Goal: Information Seeking & Learning: Learn about a topic

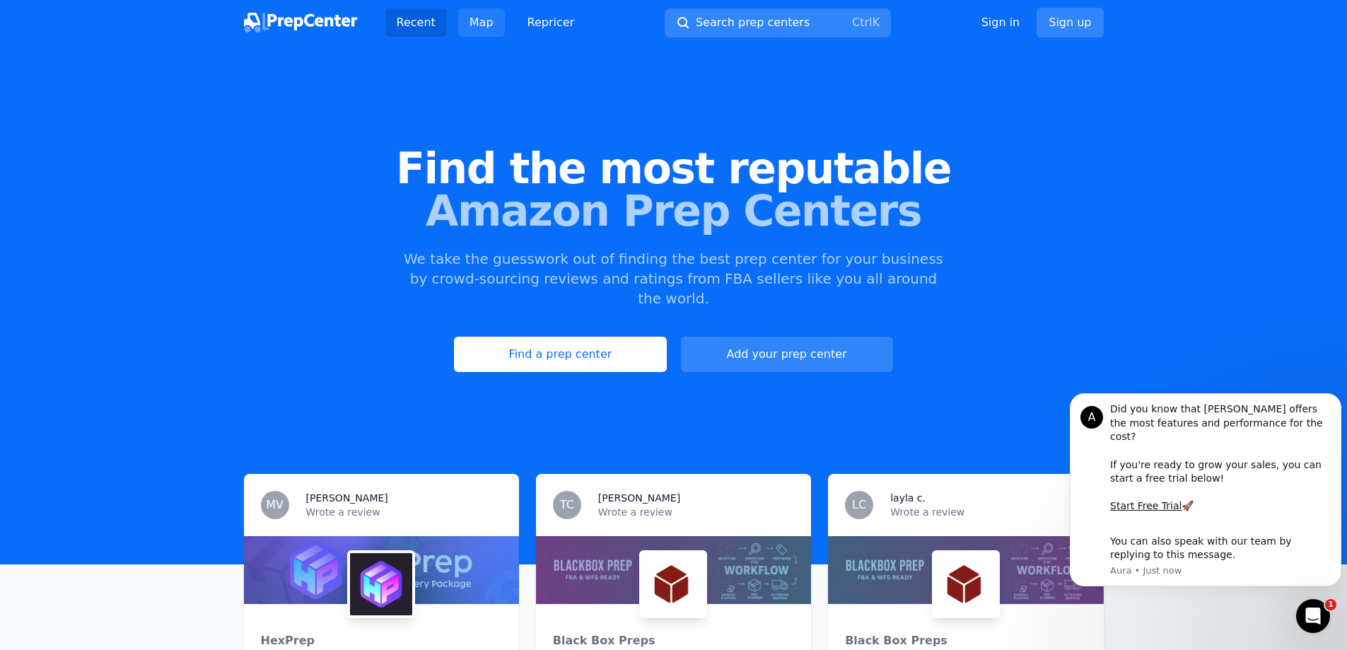
click at [486, 25] on link "Map" at bounding box center [481, 22] width 47 height 28
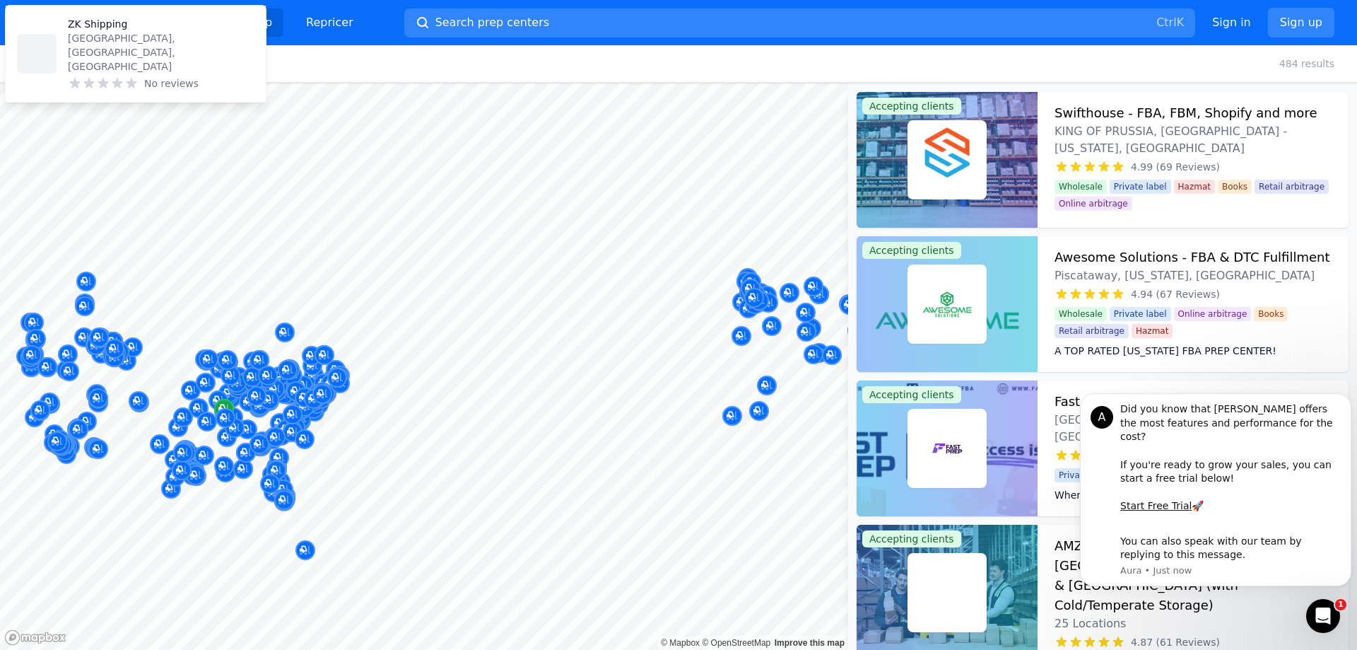
click at [247, 83] on div at bounding box center [424, 83] width 848 height 0
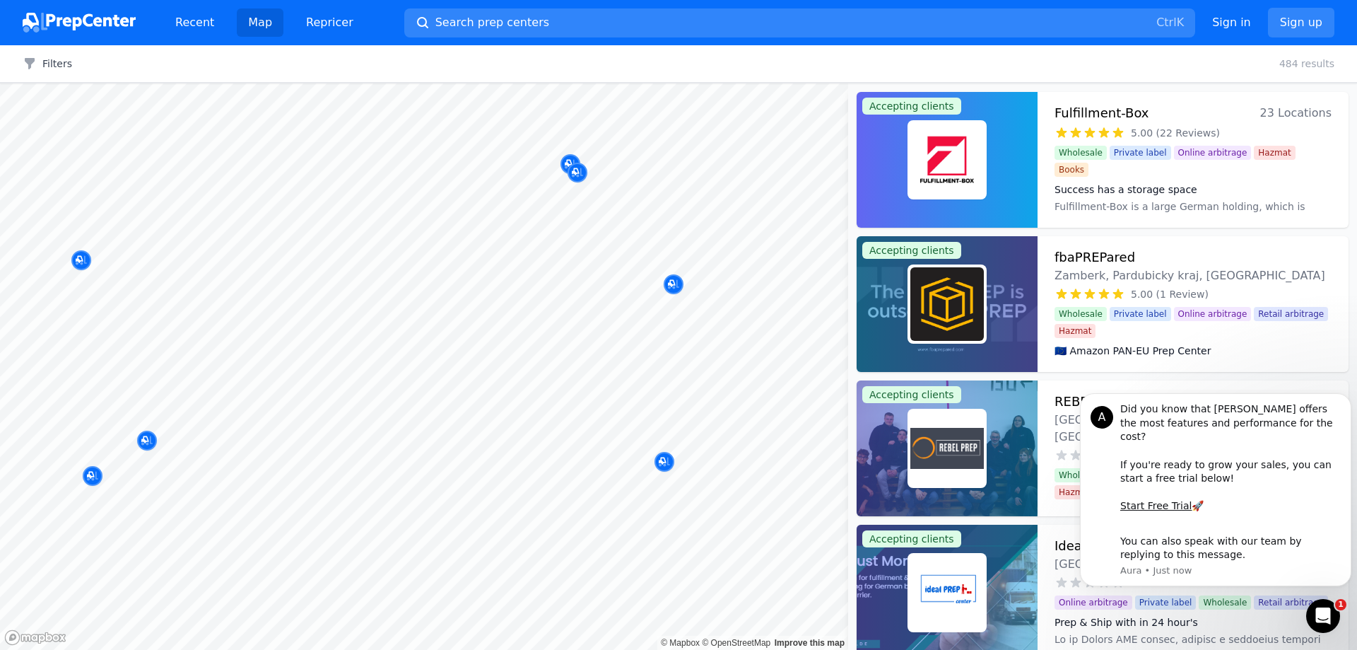
click at [640, 333] on body "Recent Map Repricer Search prep centers Ctrl K Open main menu Sign in Sign up F…" at bounding box center [678, 325] width 1357 height 650
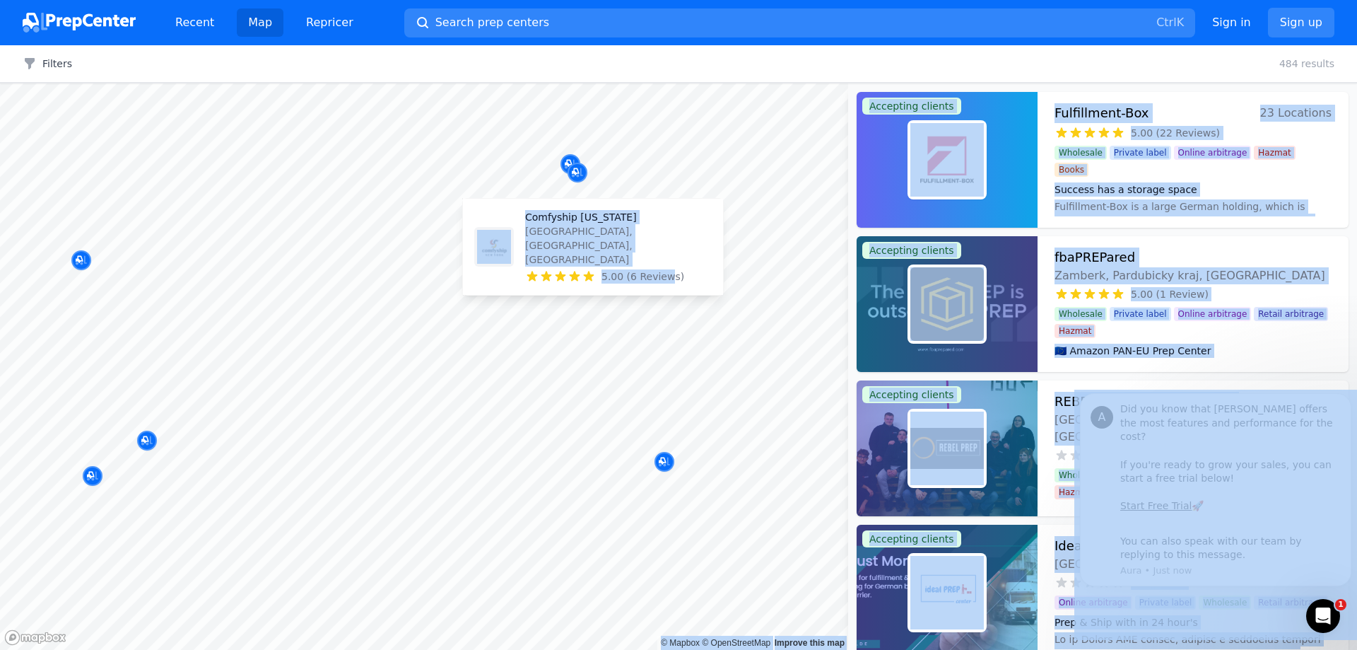
click at [673, 283] on div "Comfyship [US_STATE][GEOGRAPHIC_DATA], [GEOGRAPHIC_DATA], [GEOGRAPHIC_DATA] 5.0…" at bounding box center [593, 246] width 249 height 85
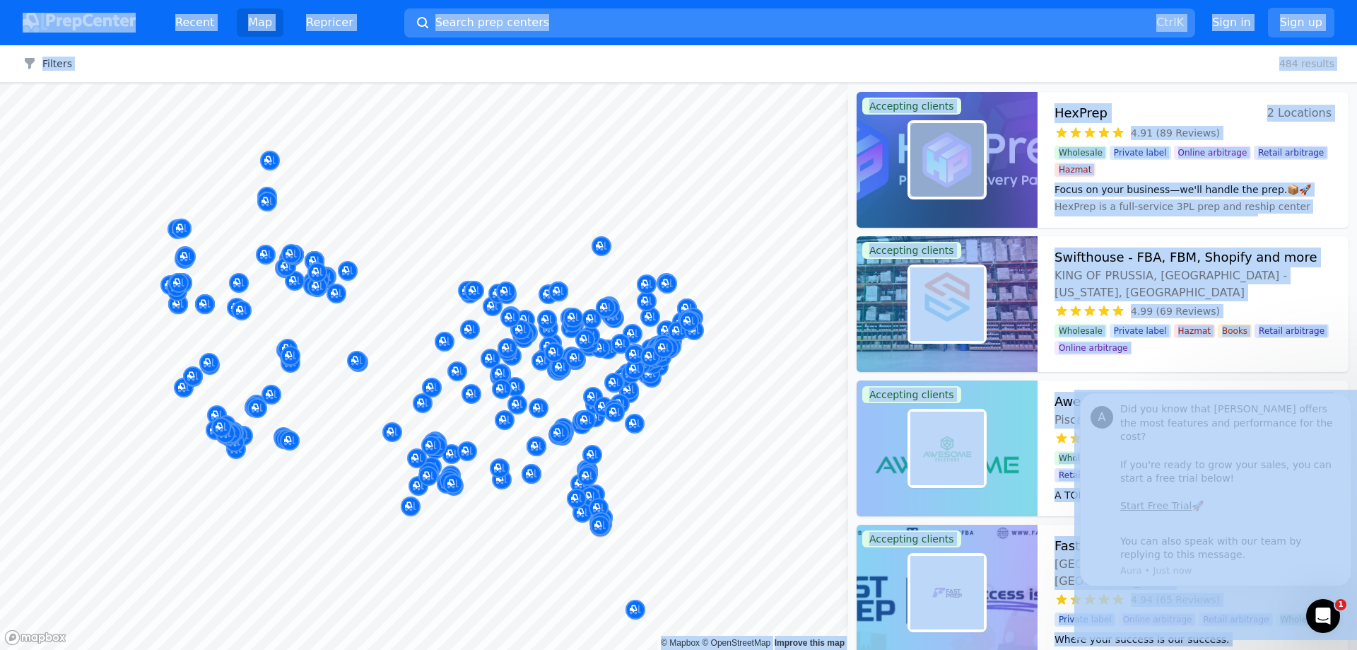
click at [580, 11] on button "Search prep centers Ctrl K" at bounding box center [799, 22] width 791 height 29
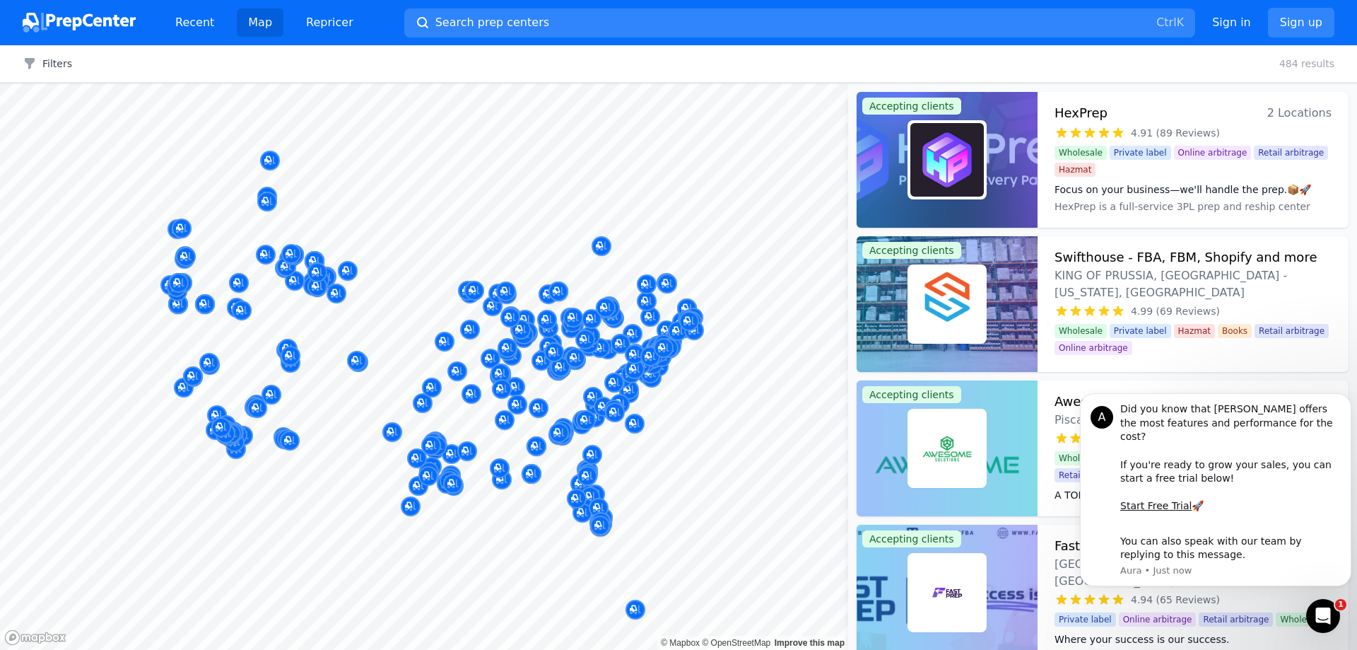
click at [414, 74] on div at bounding box center [678, 325] width 1357 height 650
click at [206, 21] on link "Recent" at bounding box center [195, 22] width 62 height 28
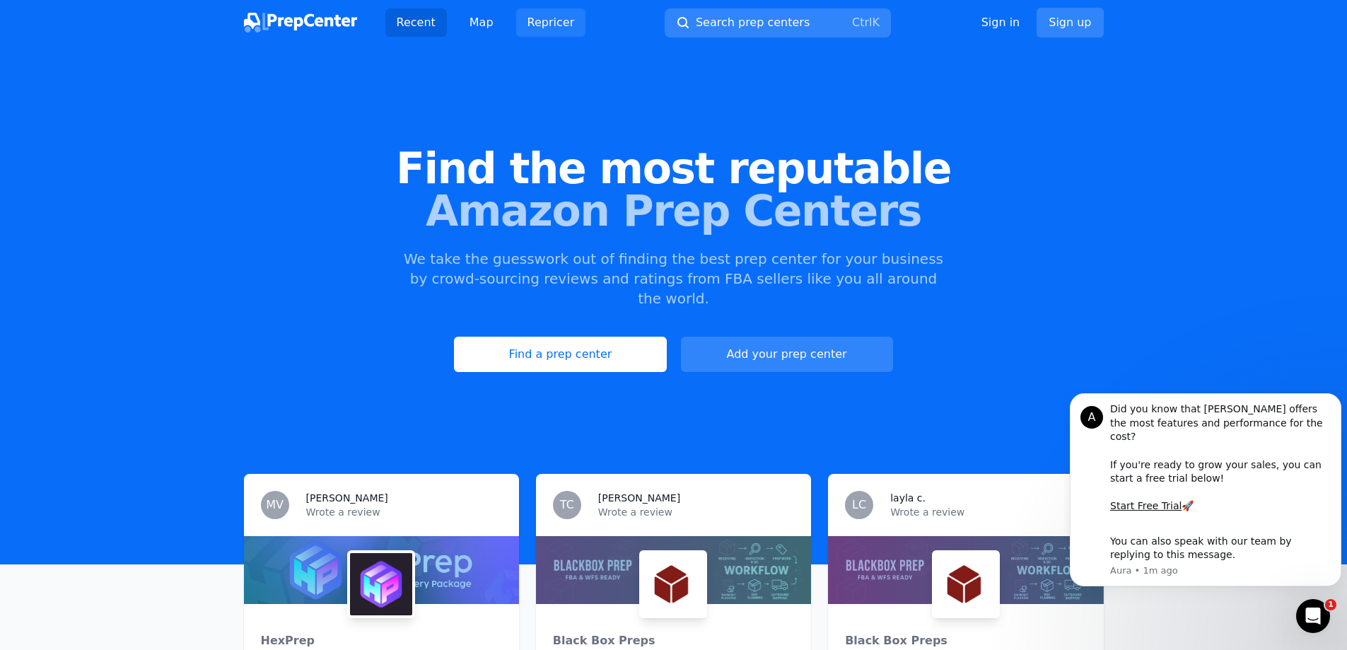
click at [545, 24] on link "Repricer" at bounding box center [551, 22] width 70 height 28
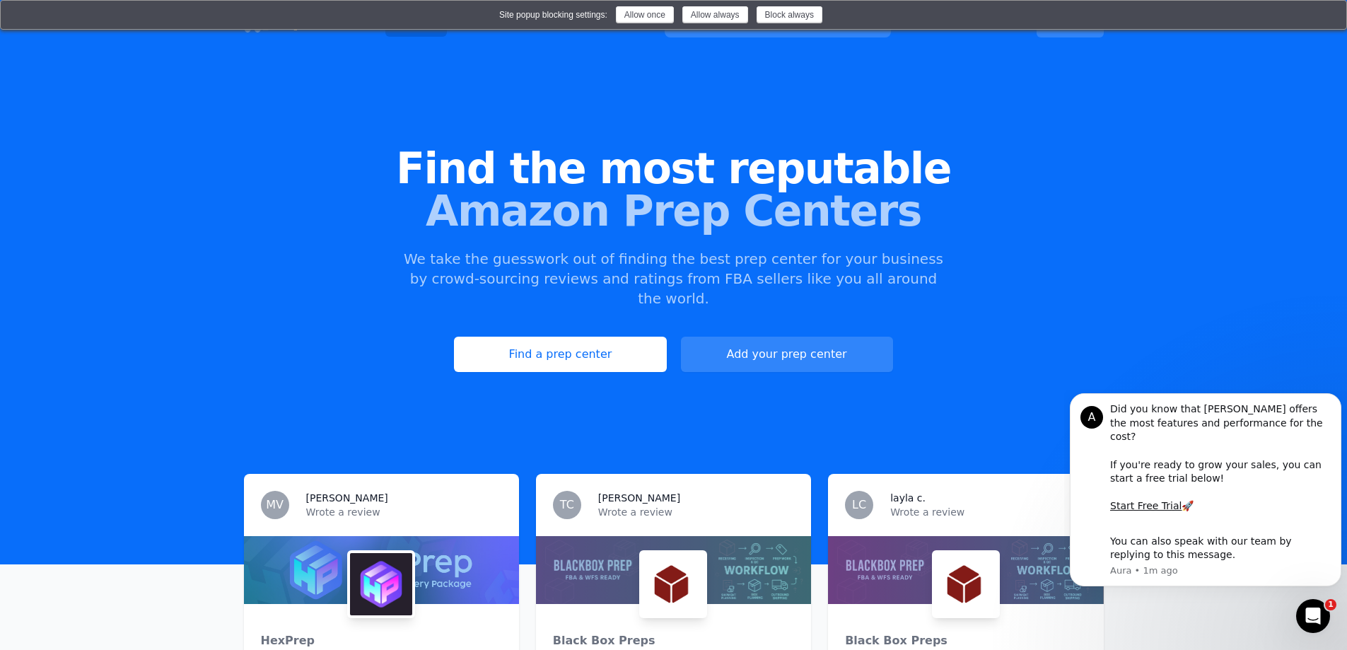
click at [757, 88] on div "Find the most reputable Amazon Prep Centers We take the guesswork out of findin…" at bounding box center [673, 259] width 1347 height 383
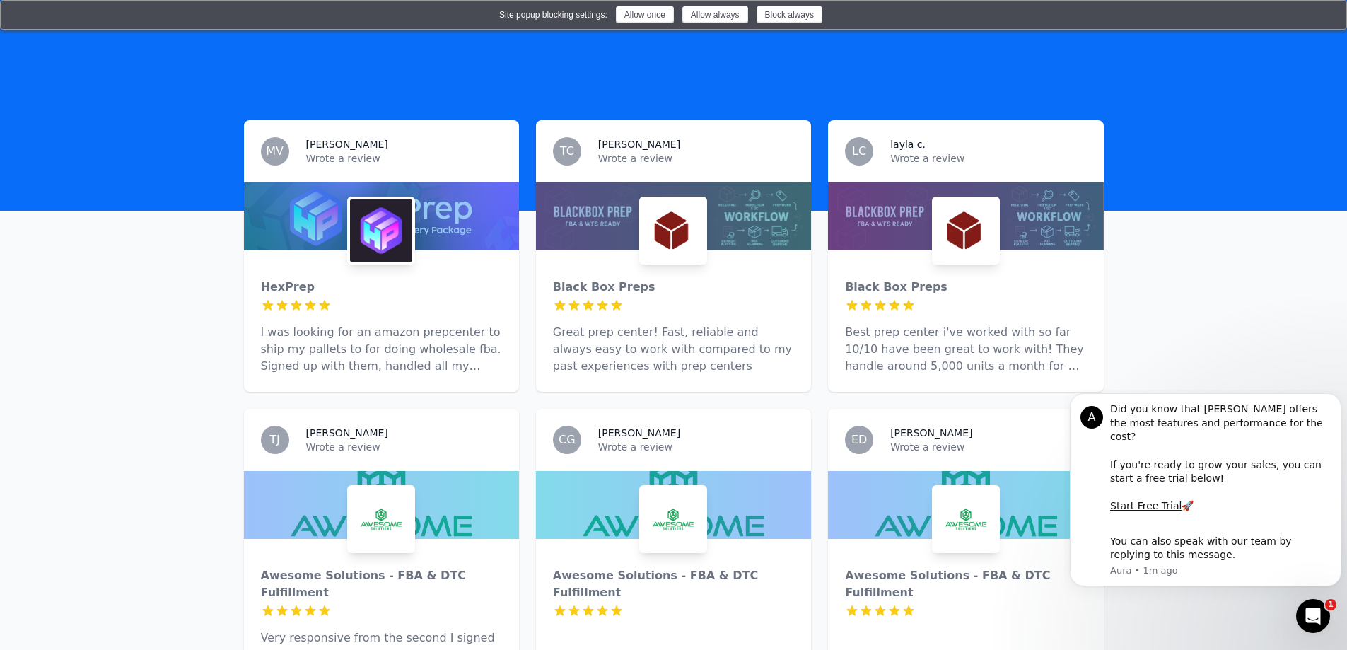
scroll to position [71, 0]
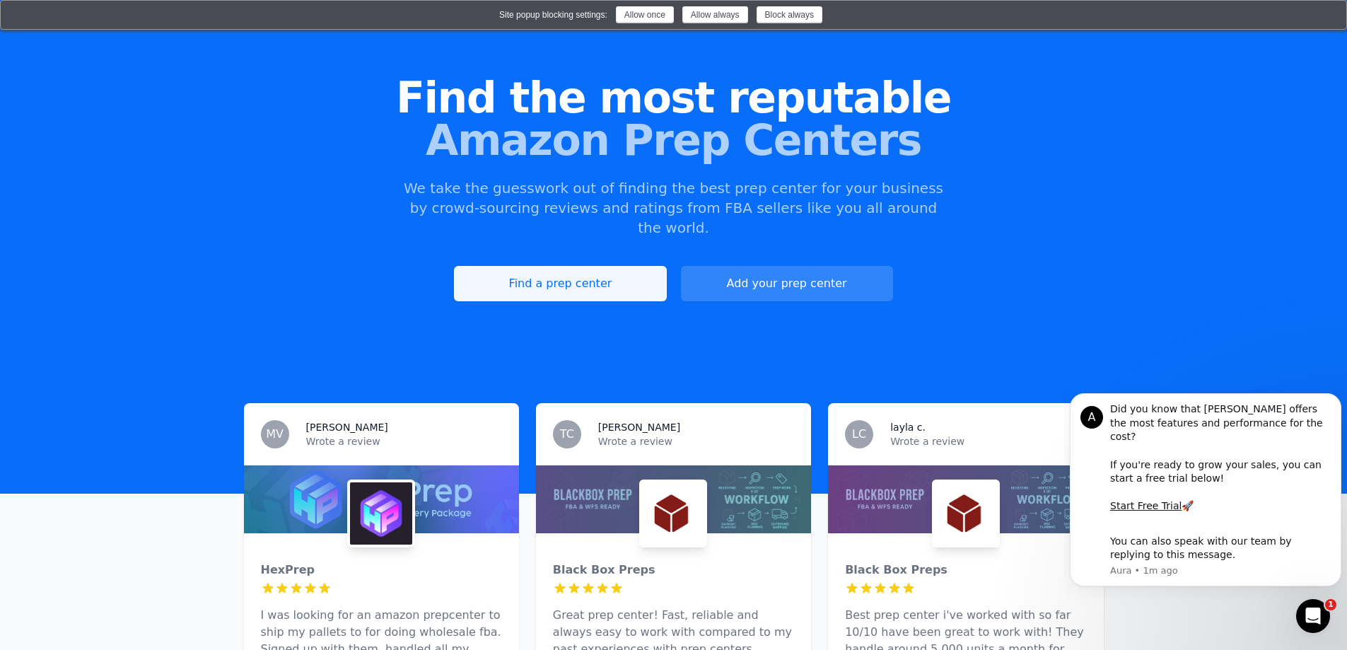
click at [593, 272] on link "Find a prep center" at bounding box center [560, 283] width 212 height 35
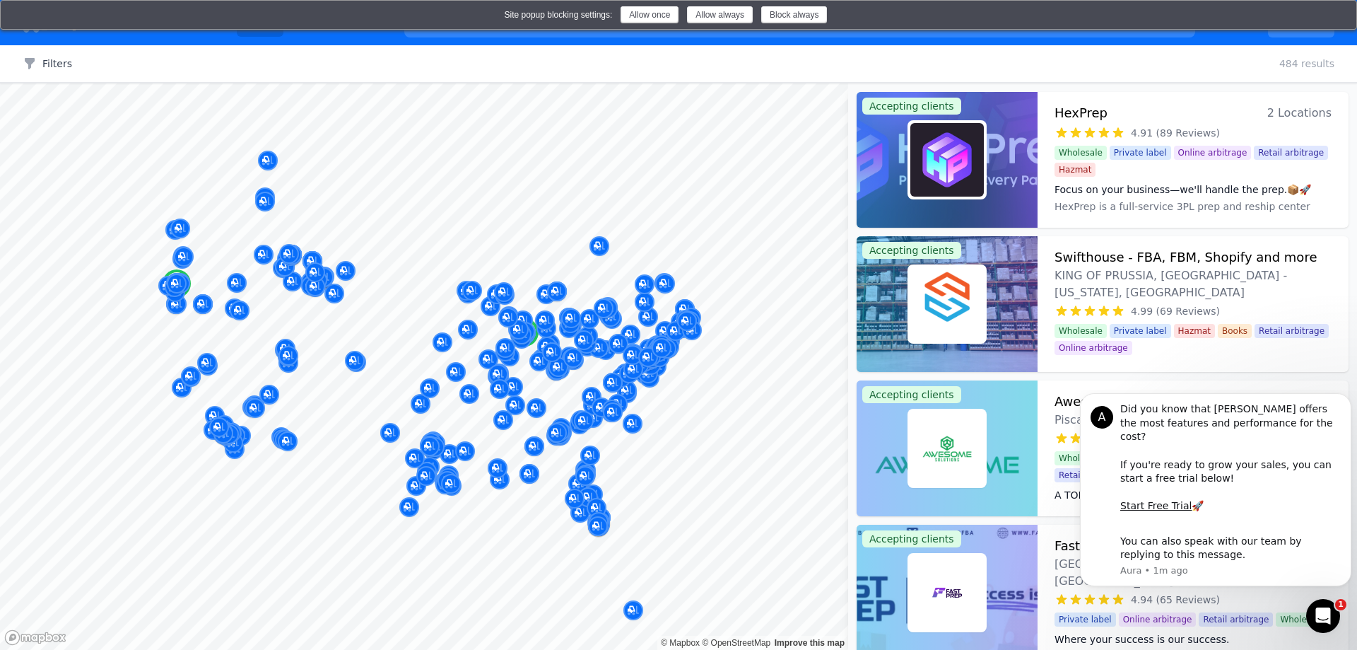
click at [1025, 152] on div at bounding box center [947, 160] width 181 height 136
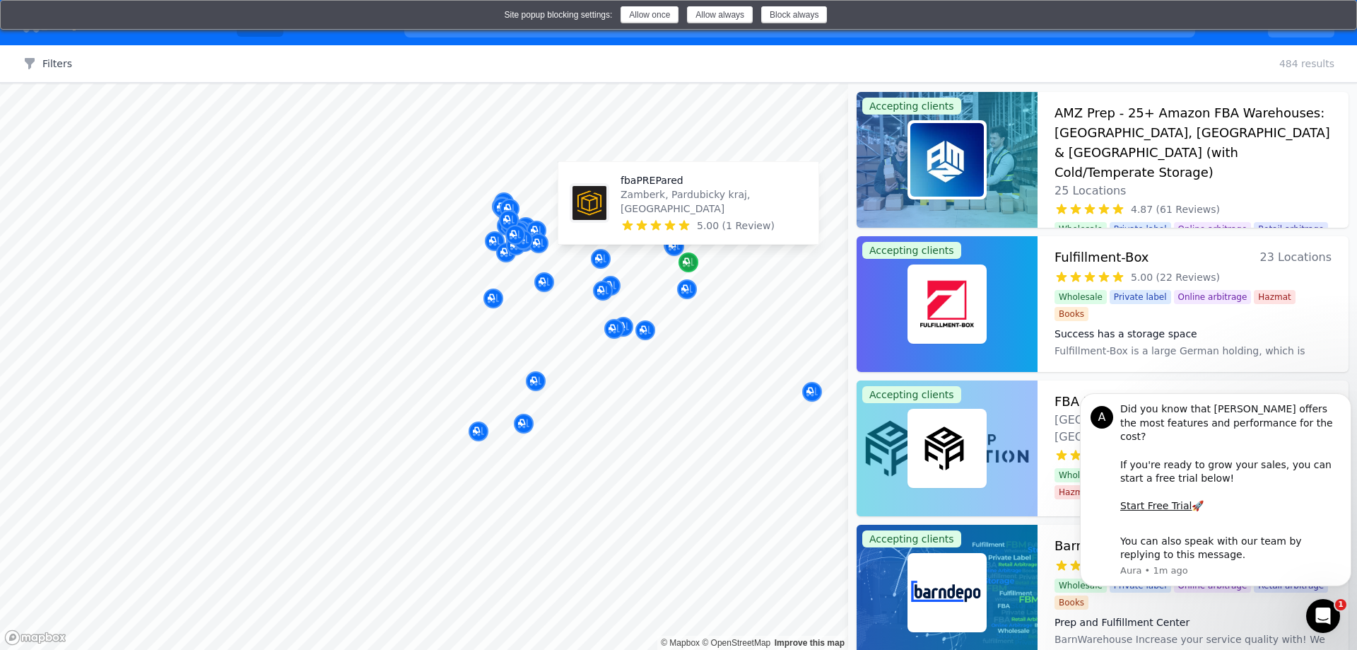
click at [689, 270] on div "Map marker" at bounding box center [689, 262] width 20 height 20
click at [698, 211] on p "Zamberk, Pardubicky kraj, [GEOGRAPHIC_DATA]" at bounding box center [714, 201] width 187 height 28
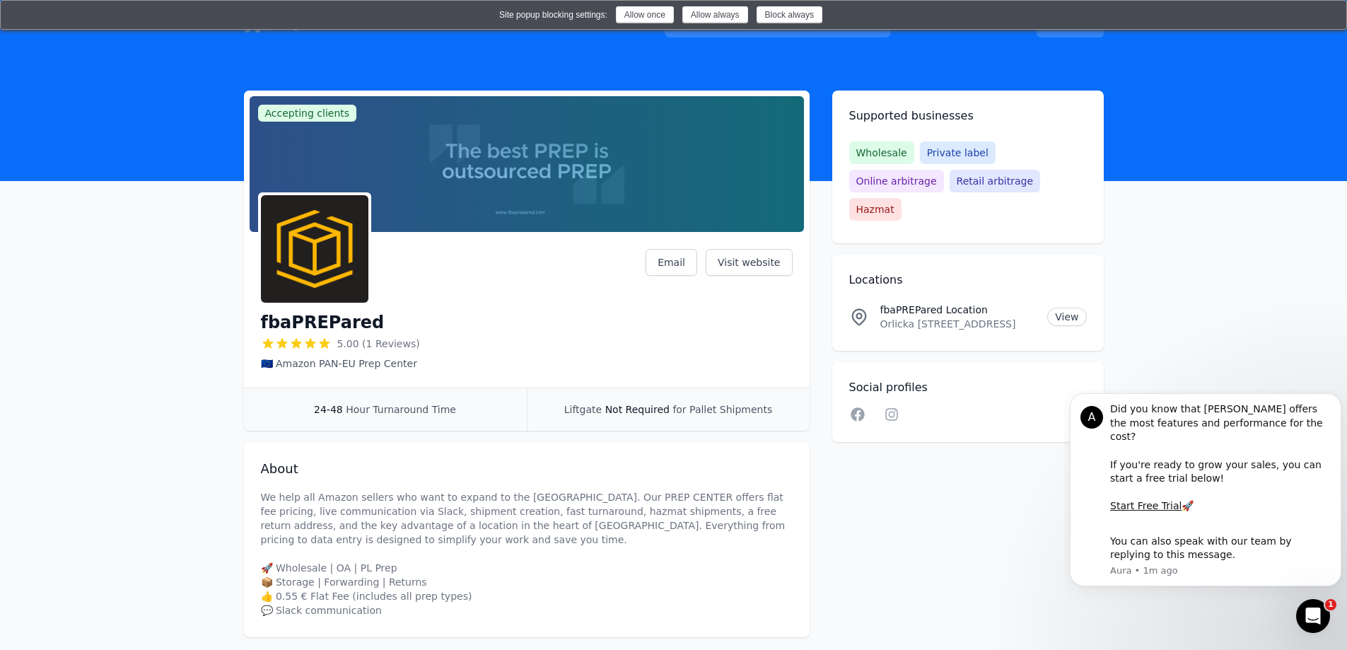
click at [601, 298] on div "fbaPREPared 5.00 (1 Reviews) 🇪🇺 Amazon PAN-EU Prep Center Email Visit website" at bounding box center [527, 310] width 532 height 122
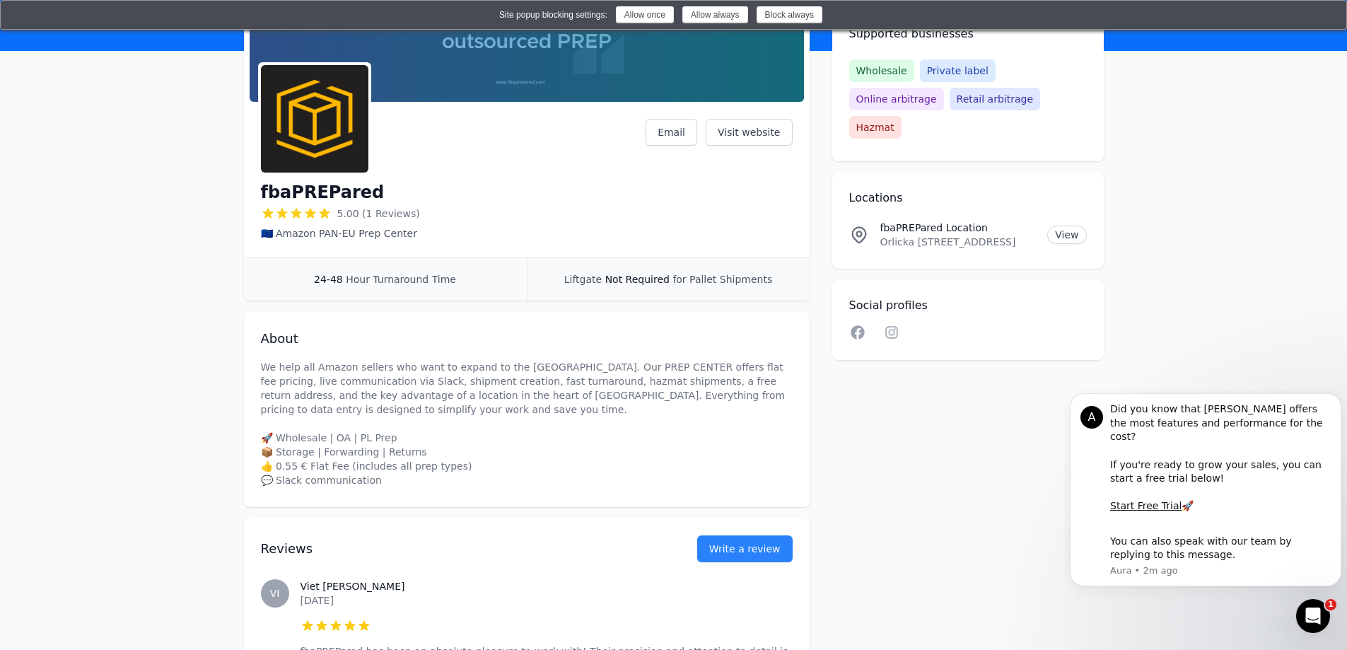
scroll to position [271, 0]
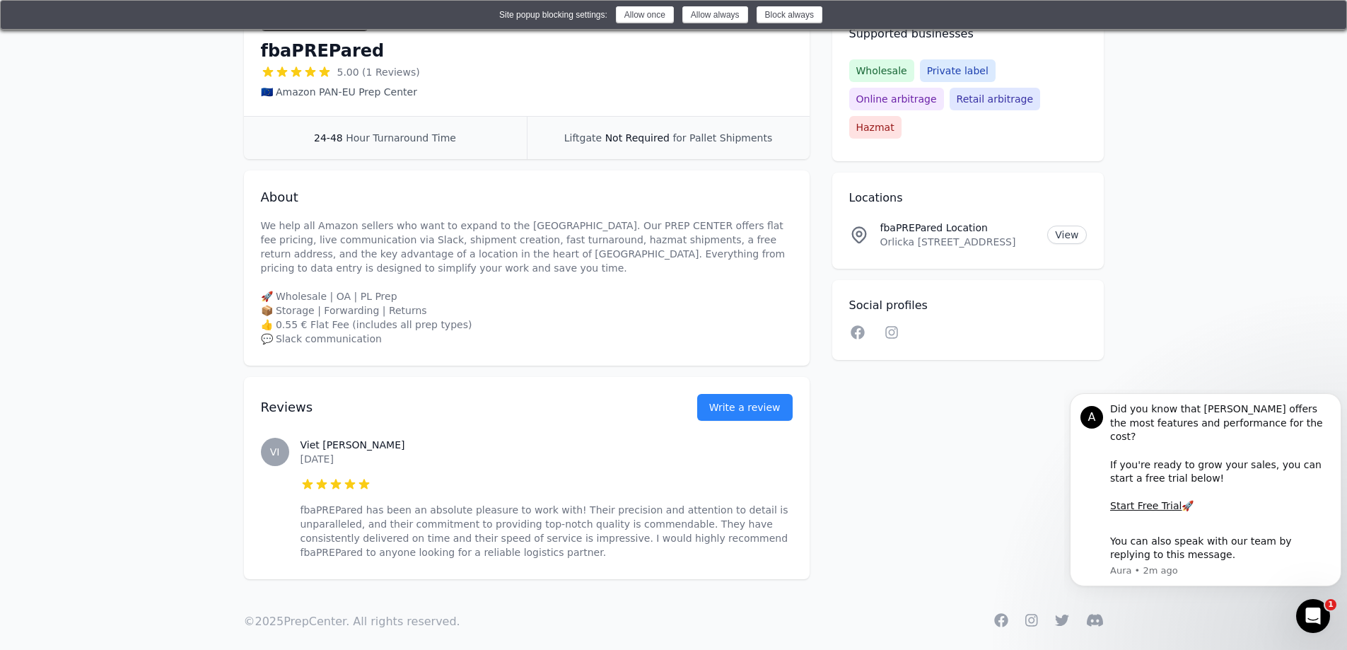
click at [361, 438] on h3 "Viet [PERSON_NAME]" at bounding box center [546, 445] width 492 height 14
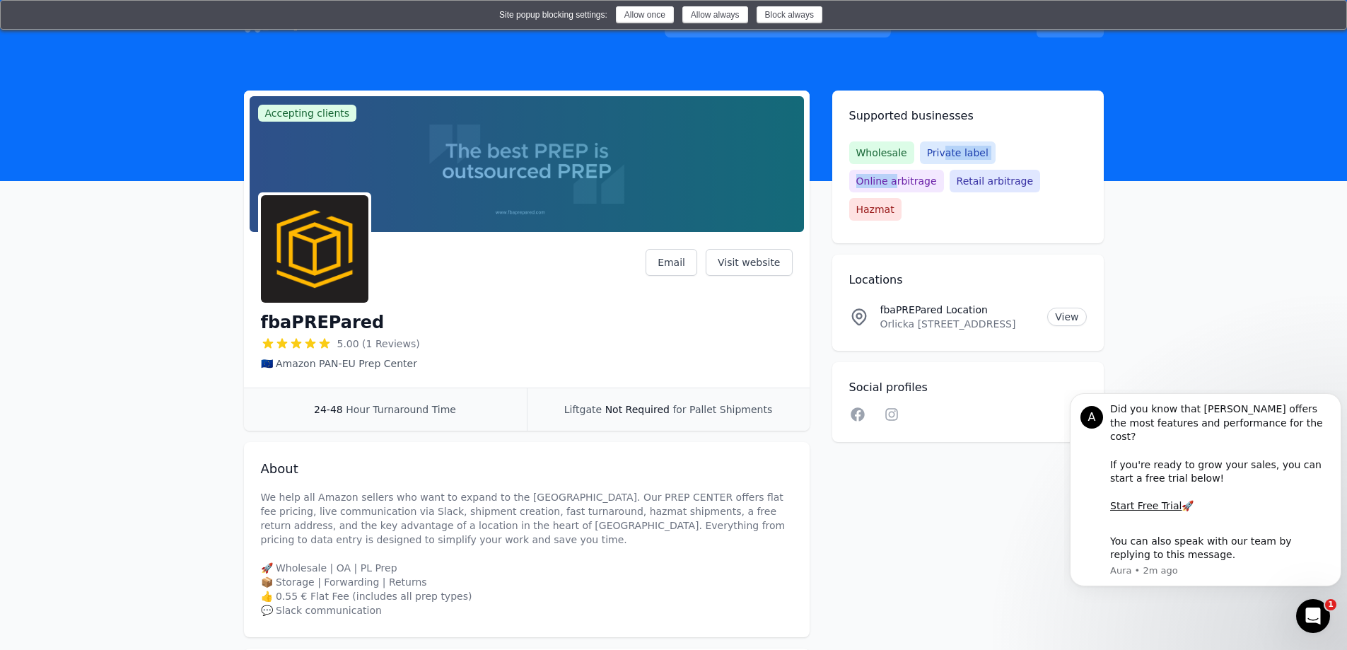
drag, startPoint x: 945, startPoint y: 148, endPoint x: 1034, endPoint y: 153, distance: 89.2
click at [1034, 153] on div "Wholesale Private label Online arbitrage Retail arbitrage Hazmat" at bounding box center [968, 180] width 238 height 79
click at [944, 170] on span "Online arbitrage" at bounding box center [896, 181] width 95 height 23
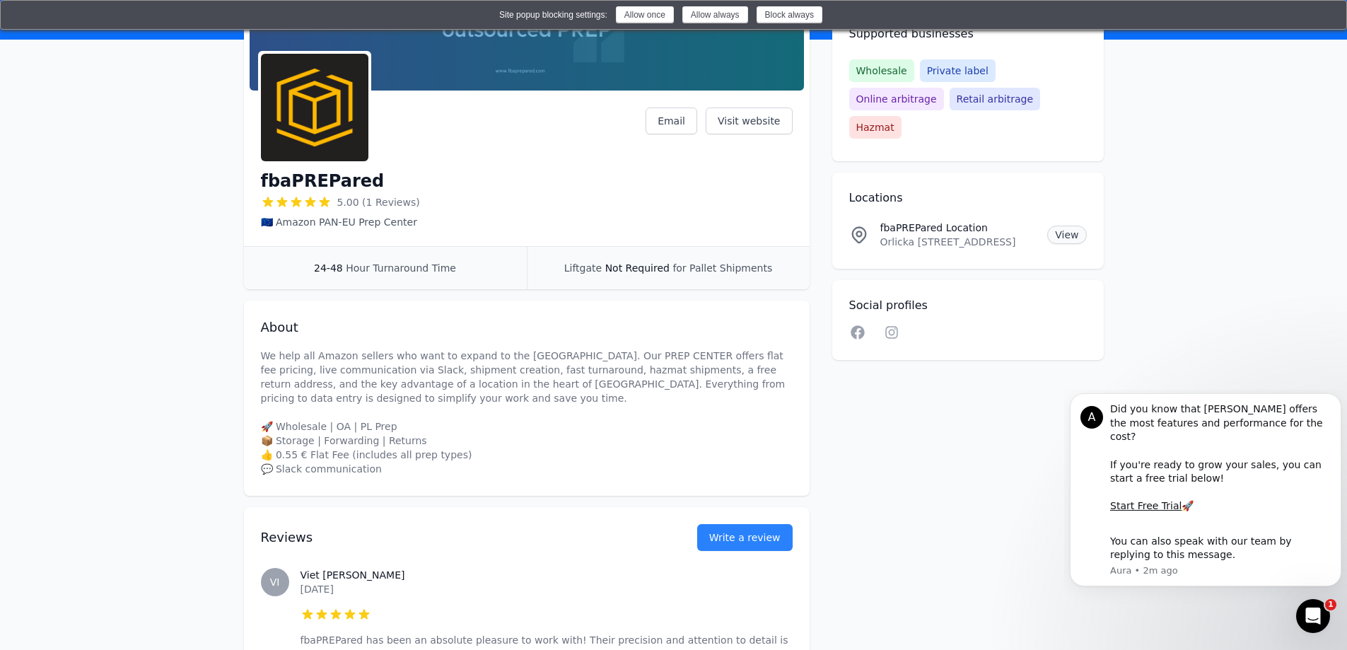
click at [1071, 226] on link "View" at bounding box center [1066, 235] width 39 height 18
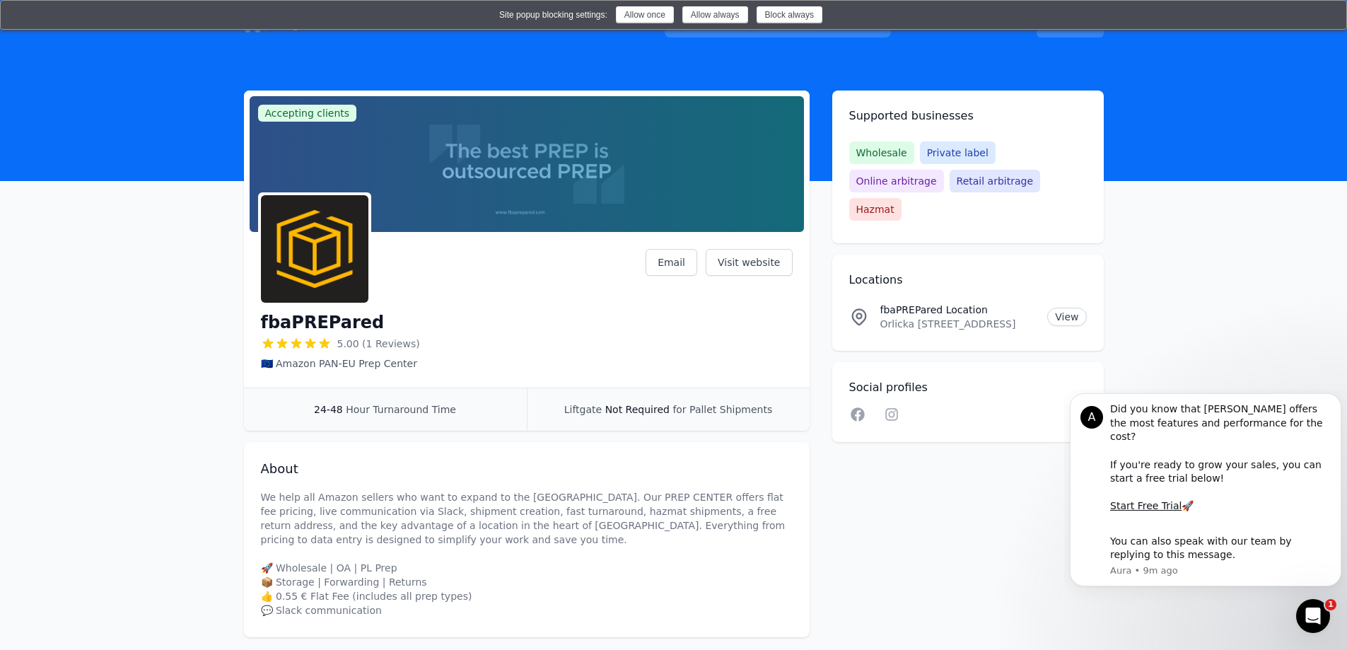
click at [110, 186] on main "Accepting clients Claim business fbaPREPared 5.00 (1 Reviews) 🇪🇺 Amazon PAN-EU …" at bounding box center [673, 470] width 1347 height 760
